Goal: Check status: Check status

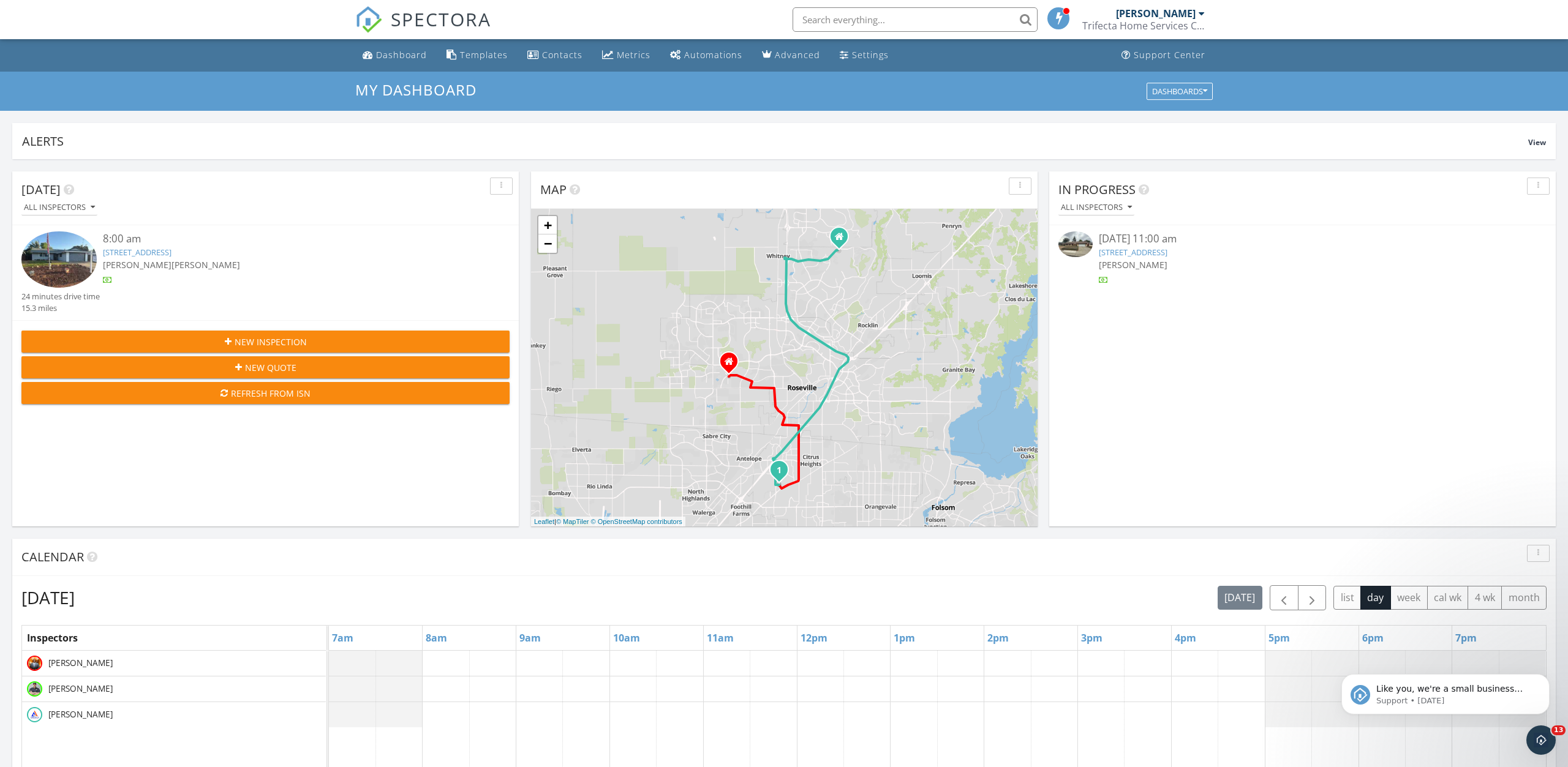
click at [1144, 252] on link "[STREET_ADDRESS]" at bounding box center [1133, 253] width 69 height 11
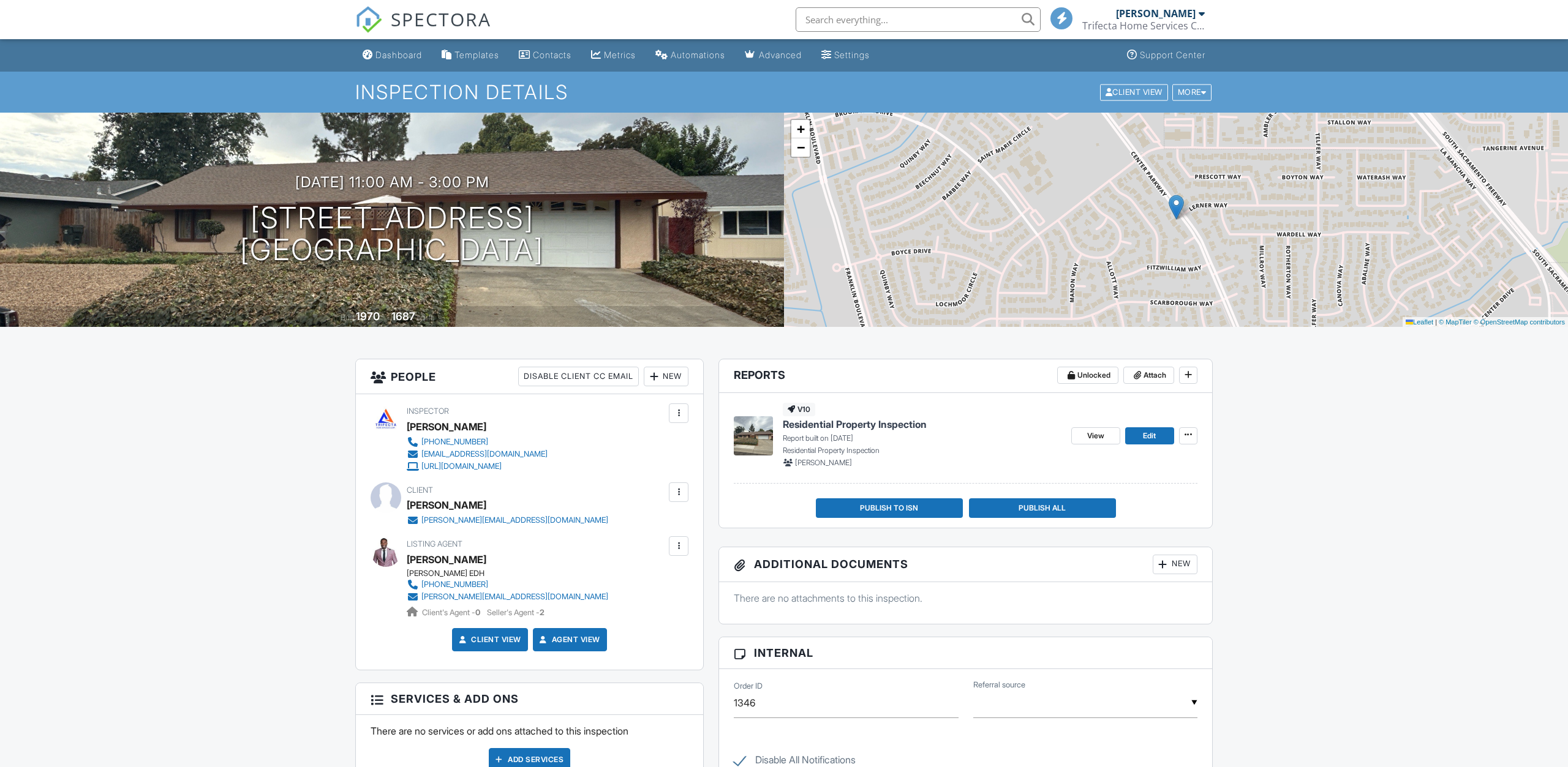
scroll to position [125, 0]
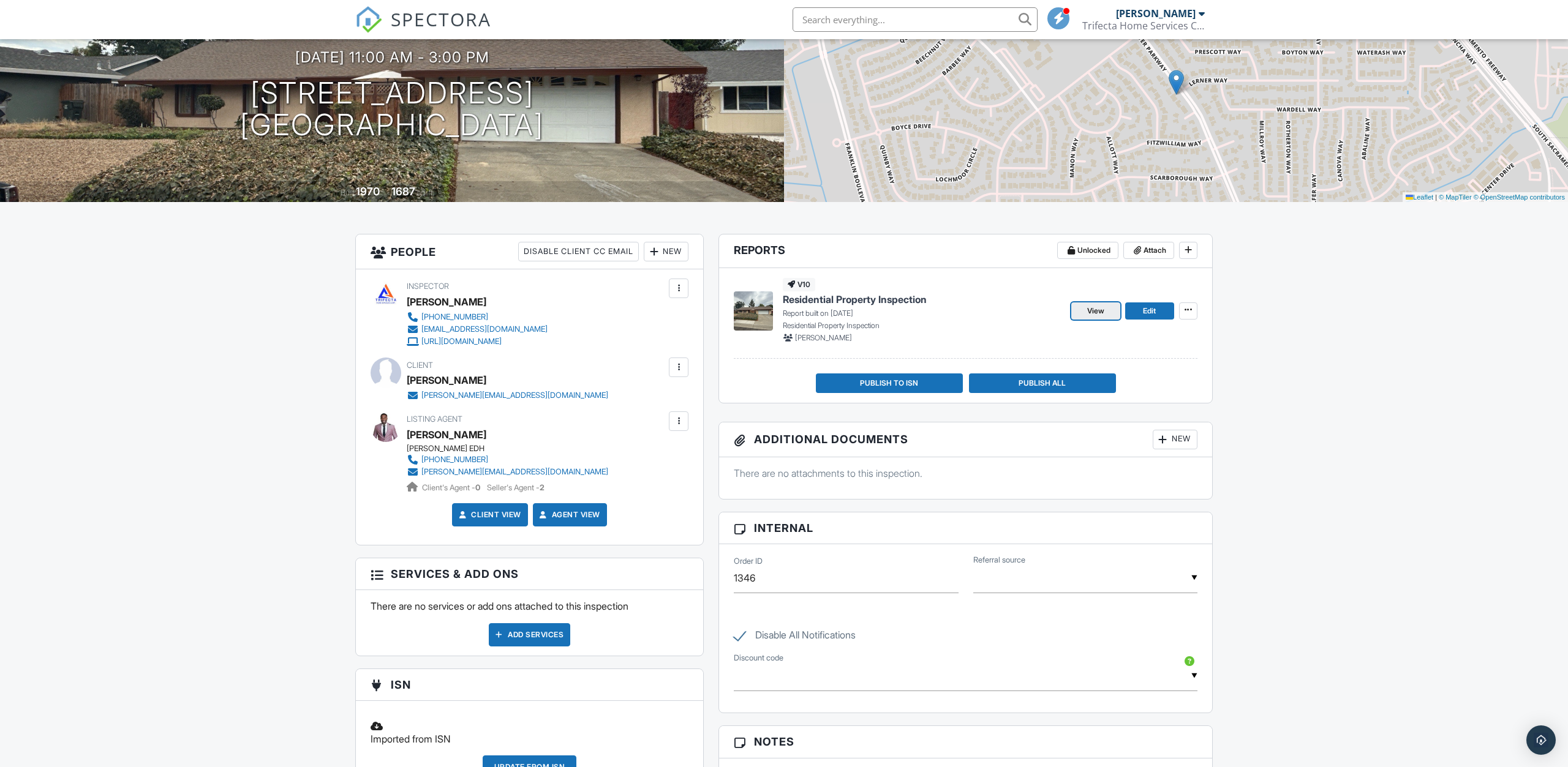
click at [1090, 312] on span "View" at bounding box center [1095, 311] width 17 height 12
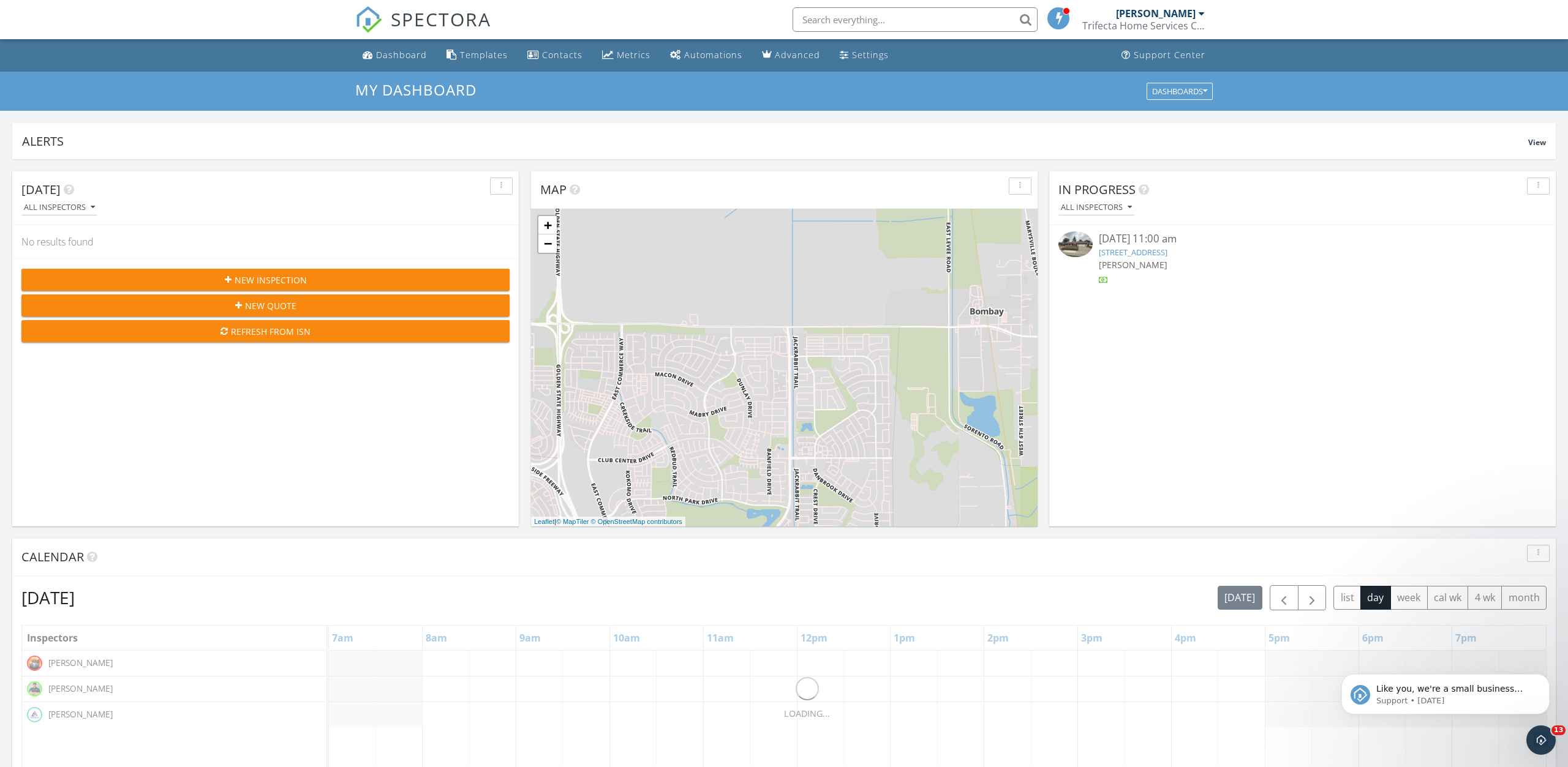
scroll to position [1115, 1568]
click at [1168, 253] on link "7648 Center Pkwy, Sacramento, CA 95823" at bounding box center [1133, 253] width 69 height 11
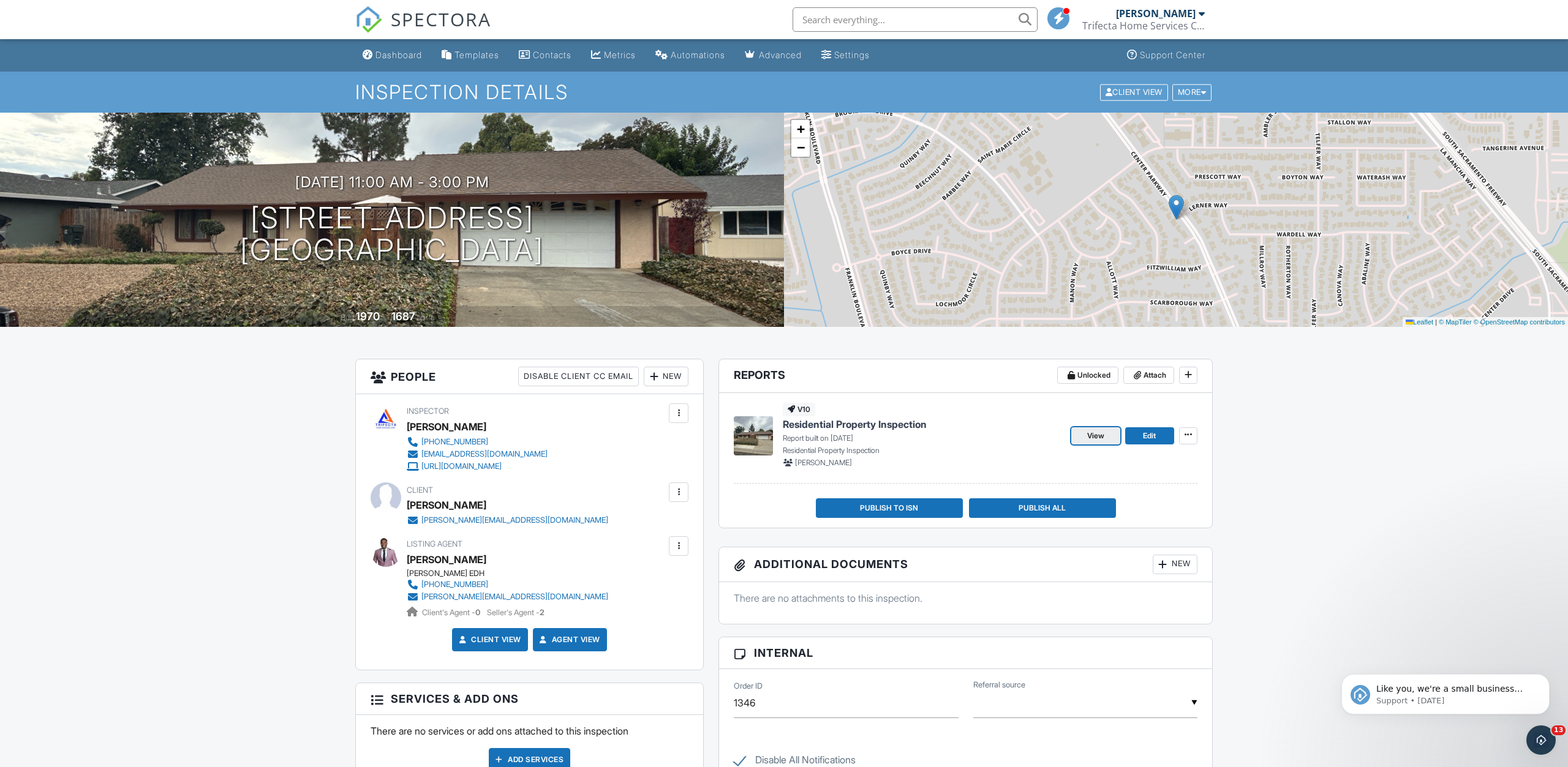
click at [1094, 439] on span "View" at bounding box center [1095, 436] width 17 height 12
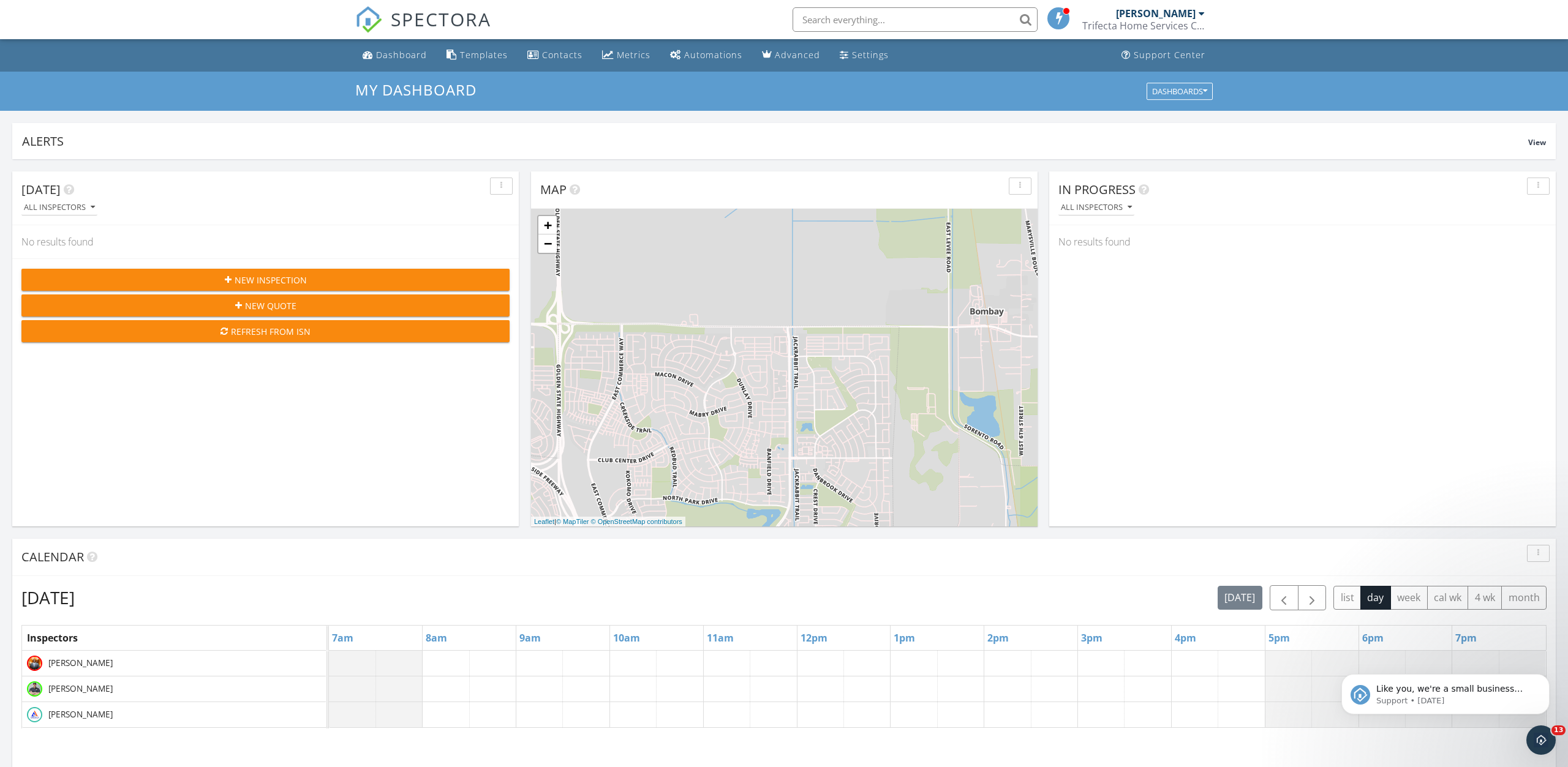
scroll to position [1115, 1568]
